Goal: Check status: Check status

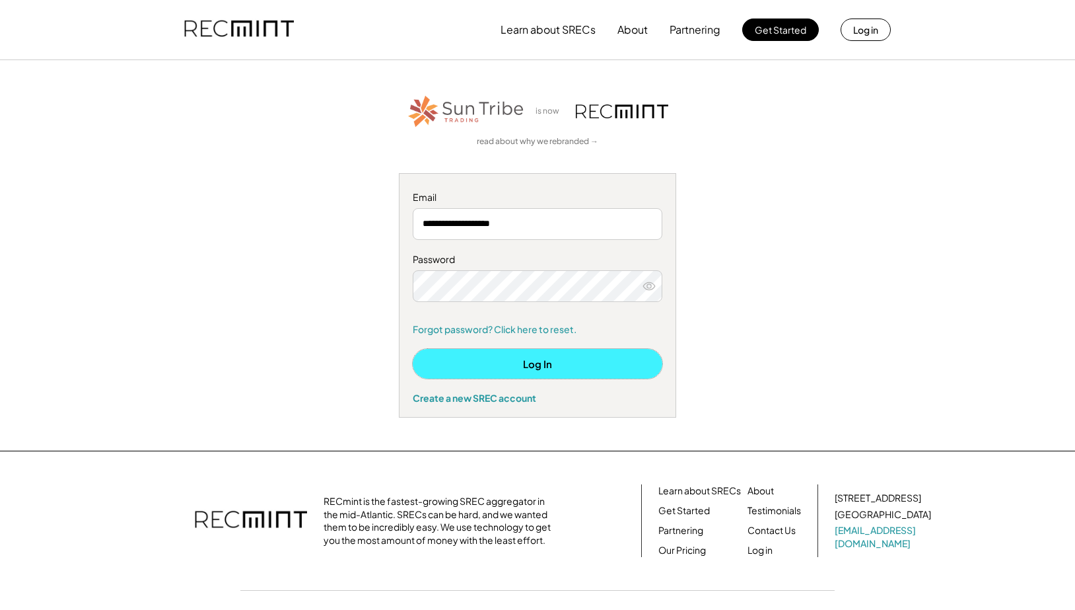
click at [513, 361] on button "Log In" at bounding box center [538, 364] width 250 height 30
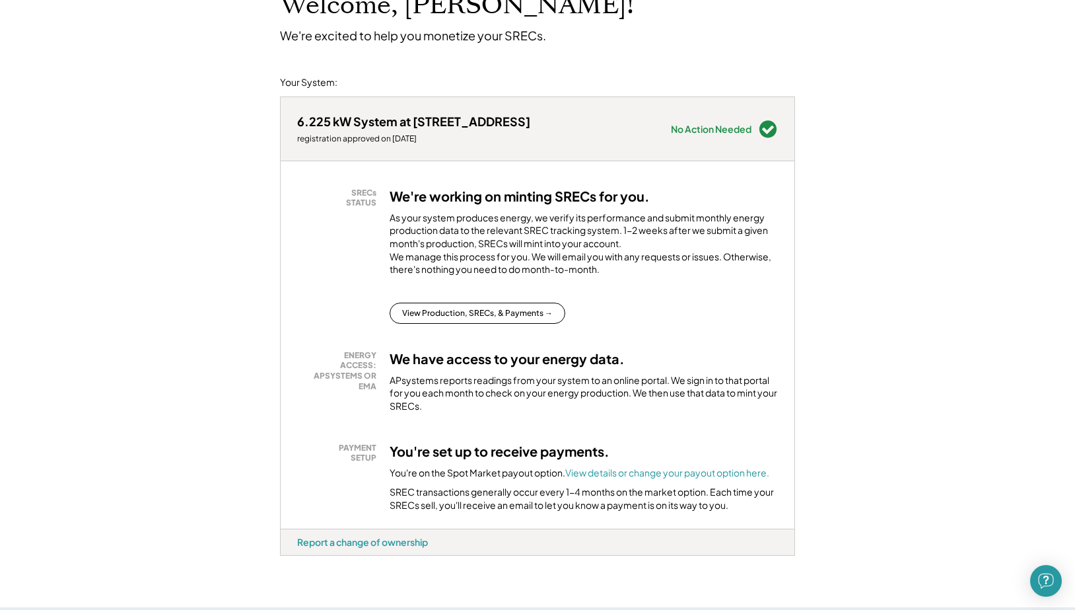
scroll to position [131, 0]
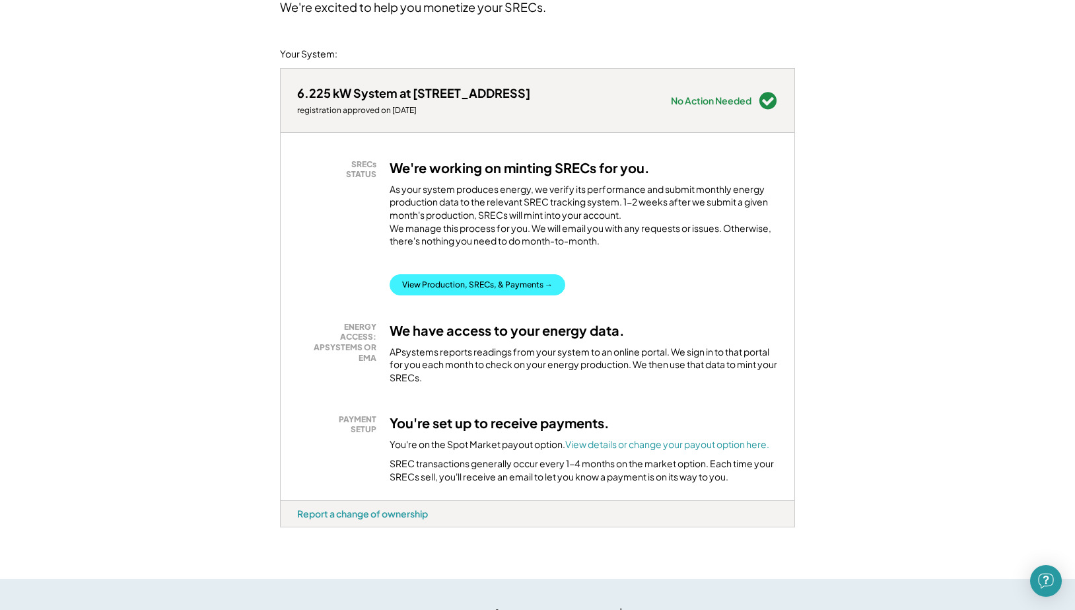
click at [462, 295] on button "View Production, SRECs, & Payments →" at bounding box center [478, 284] width 176 height 21
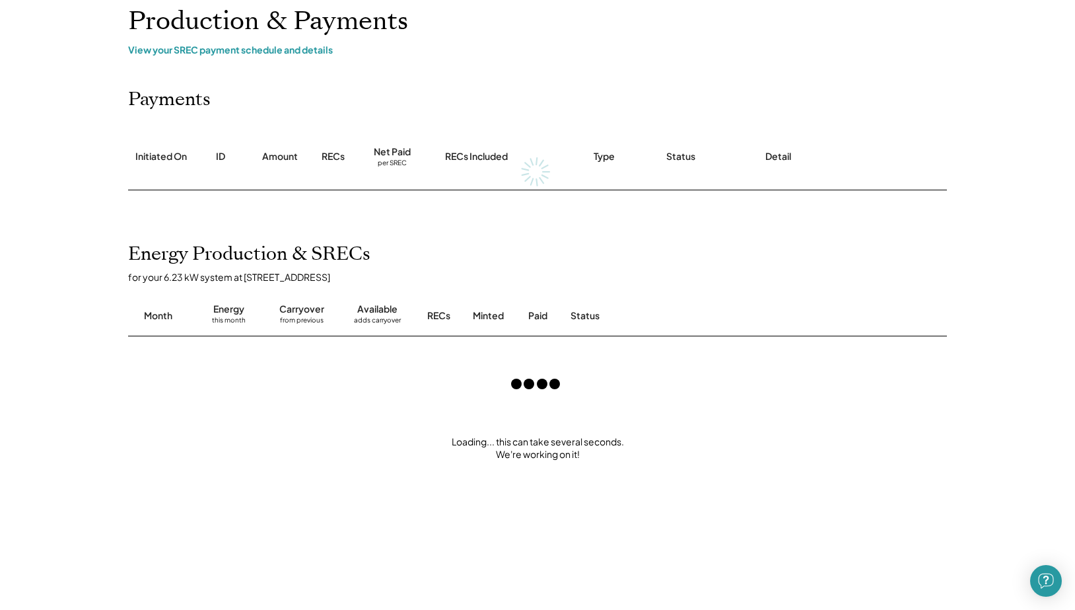
scroll to position [87, 0]
